Goal: Information Seeking & Learning: Learn about a topic

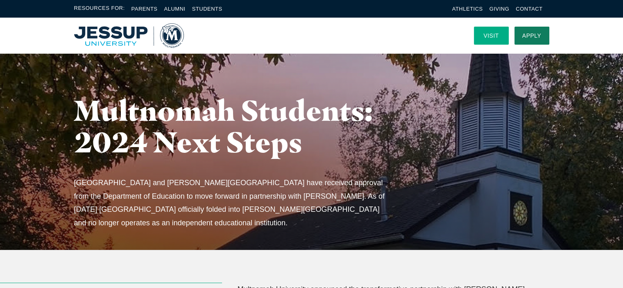
click at [482, 36] on link "Visit" at bounding box center [491, 36] width 35 height 18
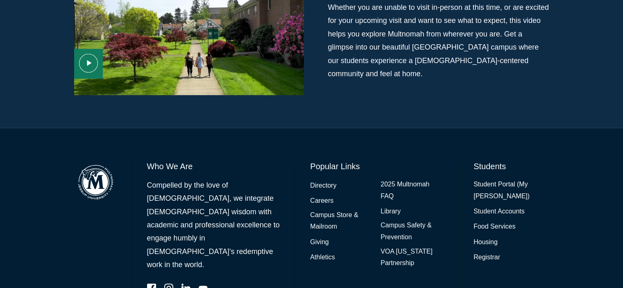
scroll to position [621, 0]
click at [390, 178] on link "2025 Multnomah FAQ" at bounding box center [412, 190] width 63 height 24
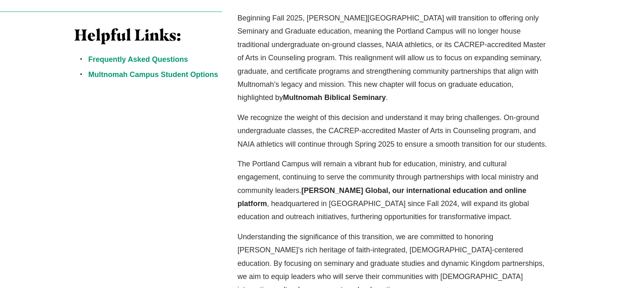
scroll to position [274, 0]
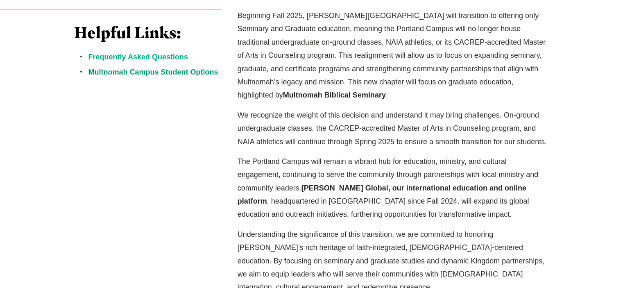
click at [162, 57] on link "Frequently Asked Questions" at bounding box center [139, 57] width 100 height 8
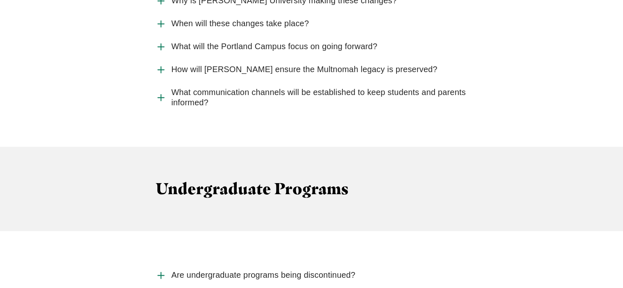
scroll to position [984, 0]
click at [205, 64] on span "How will [PERSON_NAME] ensure the Multnomah legacy is preserved?" at bounding box center [304, 69] width 266 height 10
click at [0, 0] on input "How will [PERSON_NAME] ensure the Multnomah legacy is preserved?" at bounding box center [0, 0] width 0 height 0
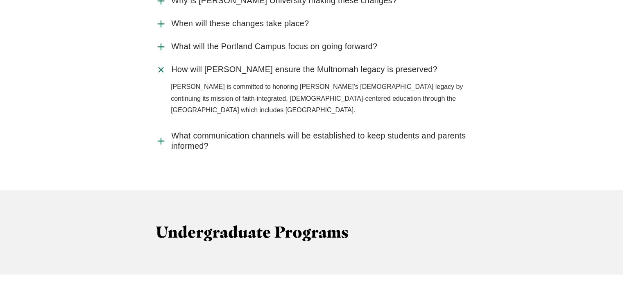
click at [205, 64] on span "How will [PERSON_NAME] ensure the Multnomah legacy is preserved?" at bounding box center [304, 69] width 266 height 10
click at [0, 0] on input "How will [PERSON_NAME] ensure the Multnomah legacy is preserved?" at bounding box center [0, 0] width 0 height 0
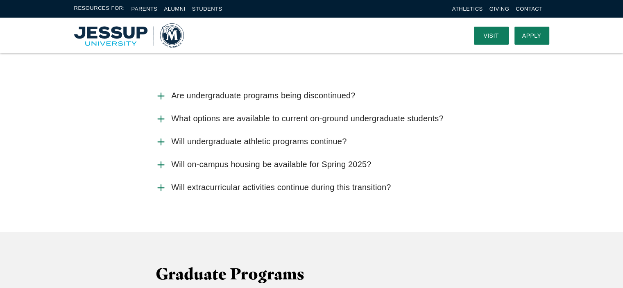
scroll to position [1114, 0]
